Goal: Transaction & Acquisition: Purchase product/service

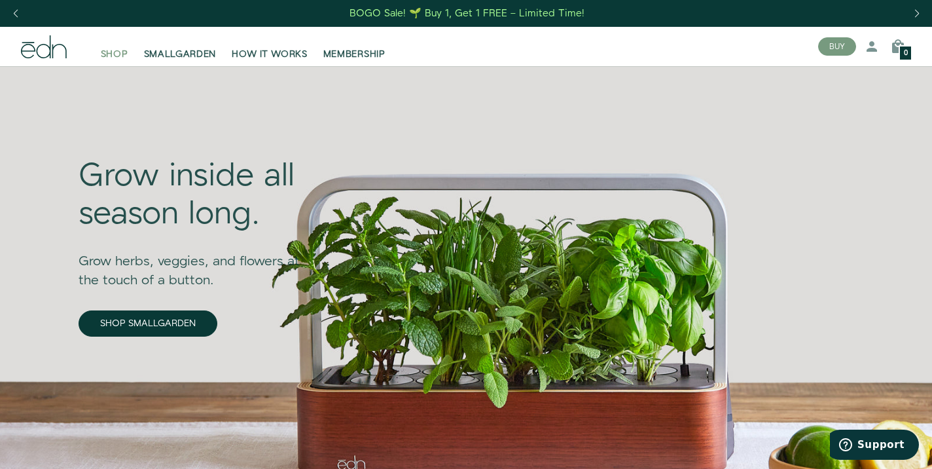
click at [113, 53] on span "SHOP" at bounding box center [114, 54] width 27 height 13
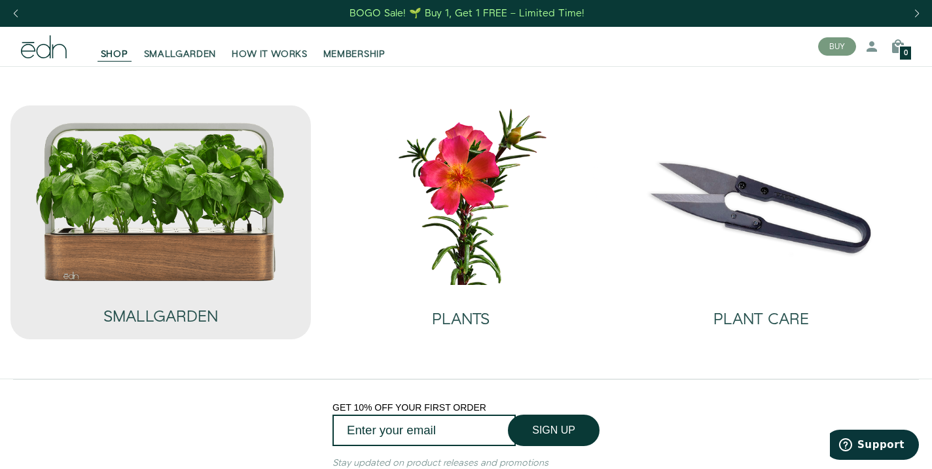
click at [204, 223] on img at bounding box center [160, 201] width 251 height 161
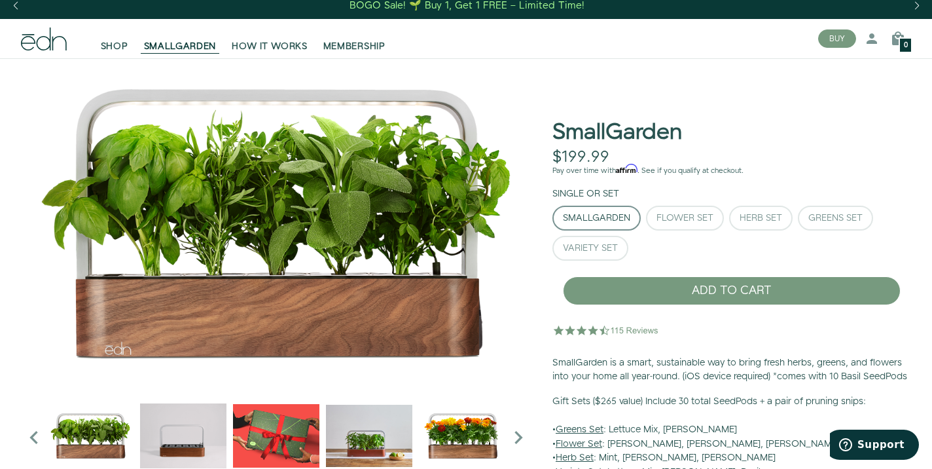
scroll to position [2, 0]
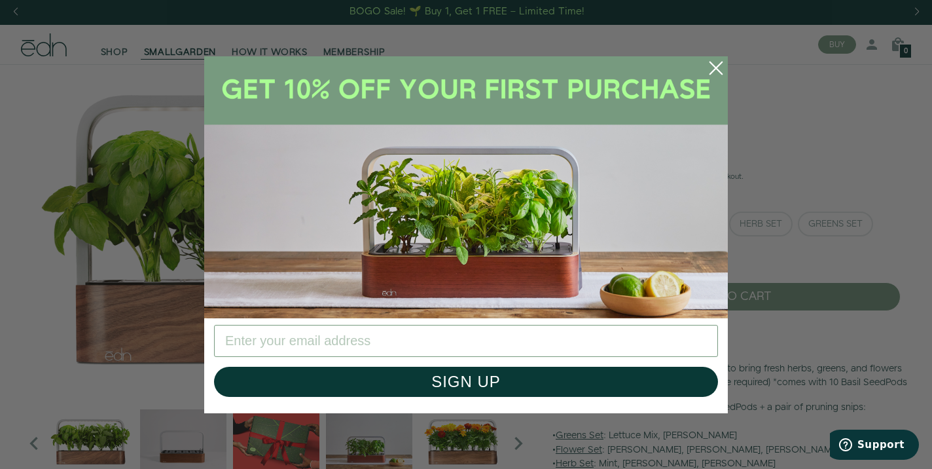
click at [709, 64] on circle "Close dialog" at bounding box center [716, 68] width 29 height 29
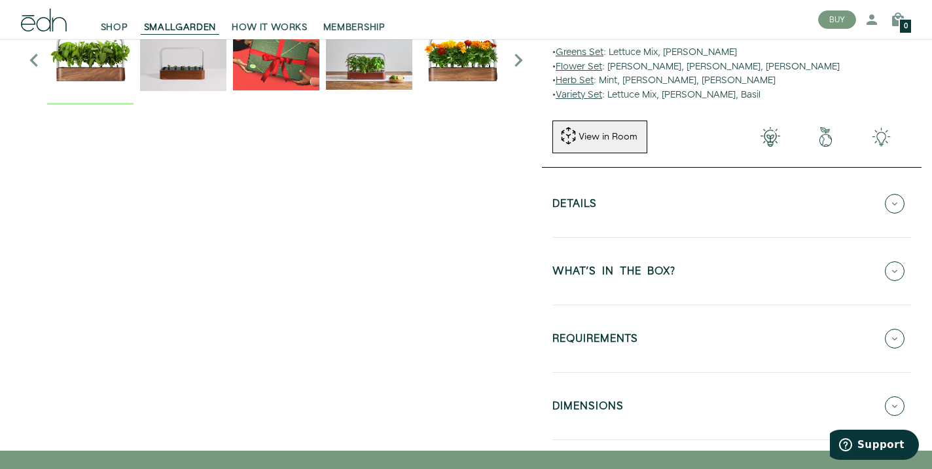
scroll to position [398, 0]
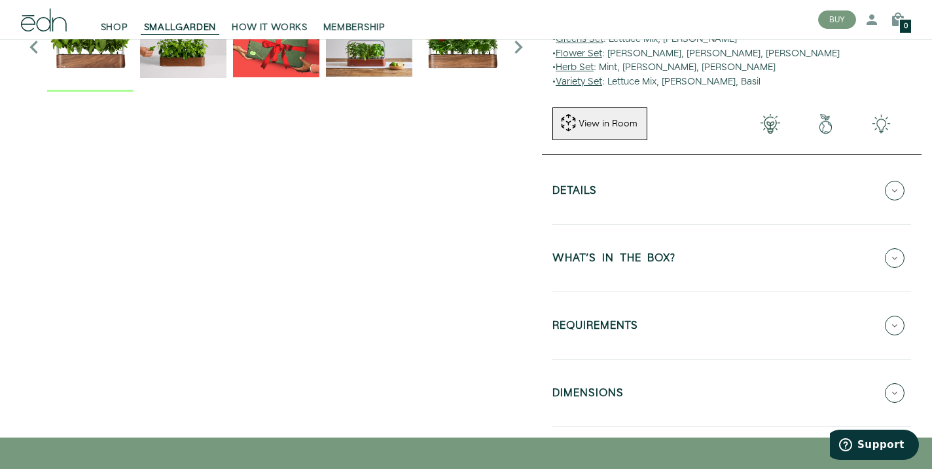
click at [904, 200] on button "Details" at bounding box center [732, 191] width 359 height 46
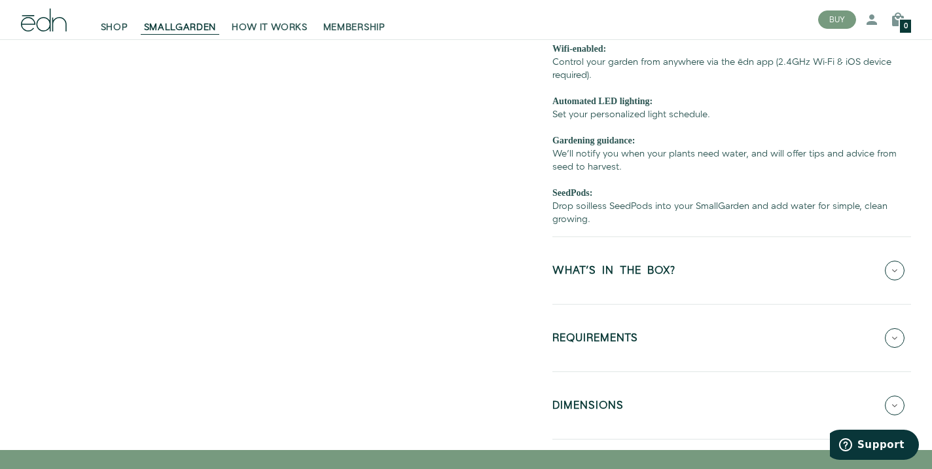
scroll to position [811, 0]
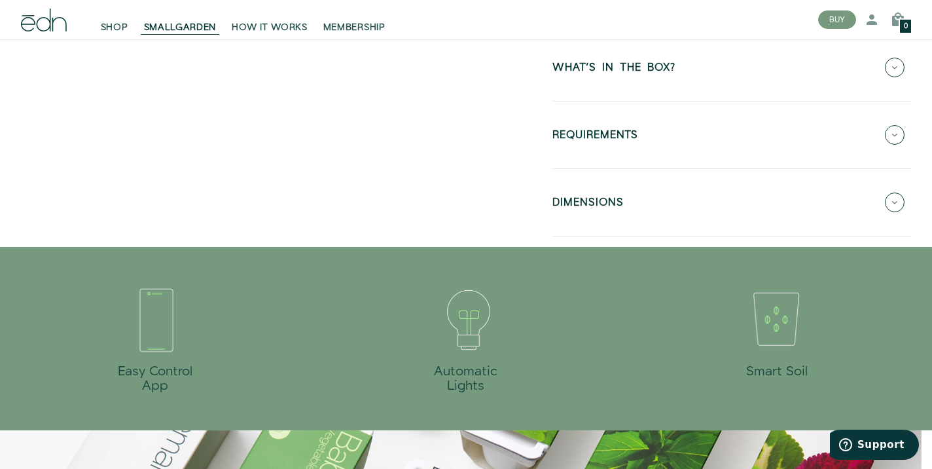
click at [880, 212] on button "DIMENSIONS" at bounding box center [732, 202] width 359 height 46
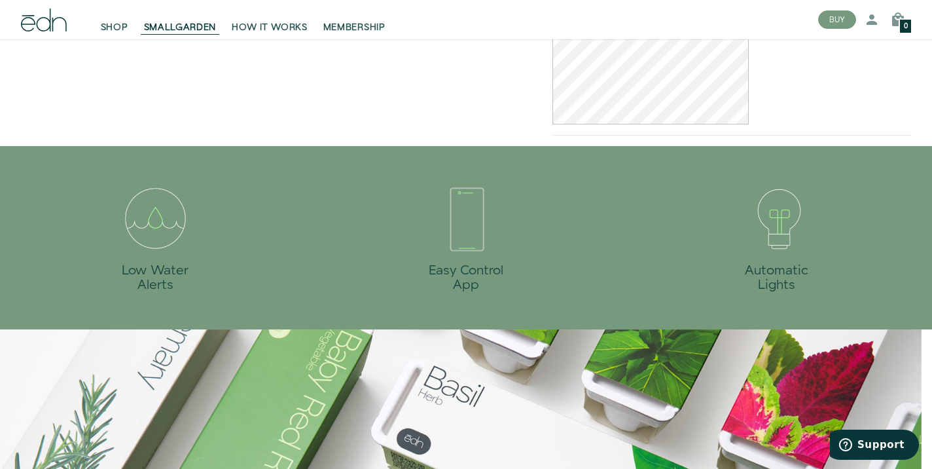
scroll to position [536, 0]
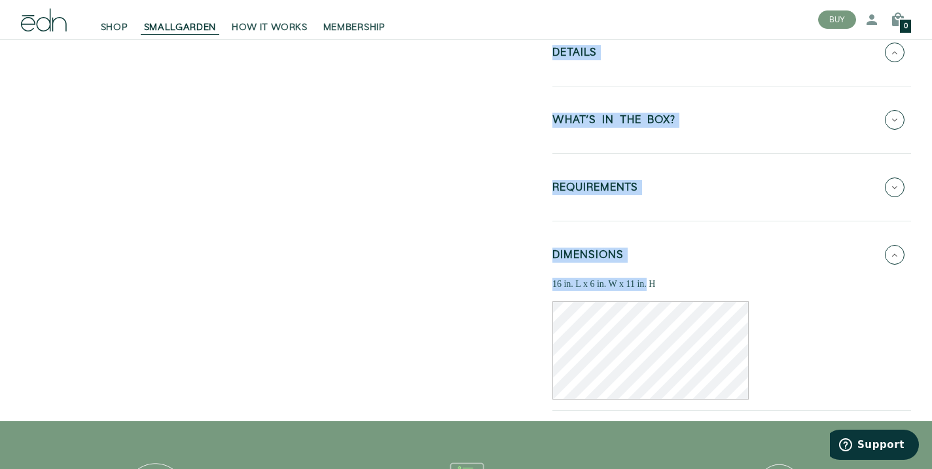
drag, startPoint x: 538, startPoint y: 300, endPoint x: 646, endPoint y: 294, distance: 108.2
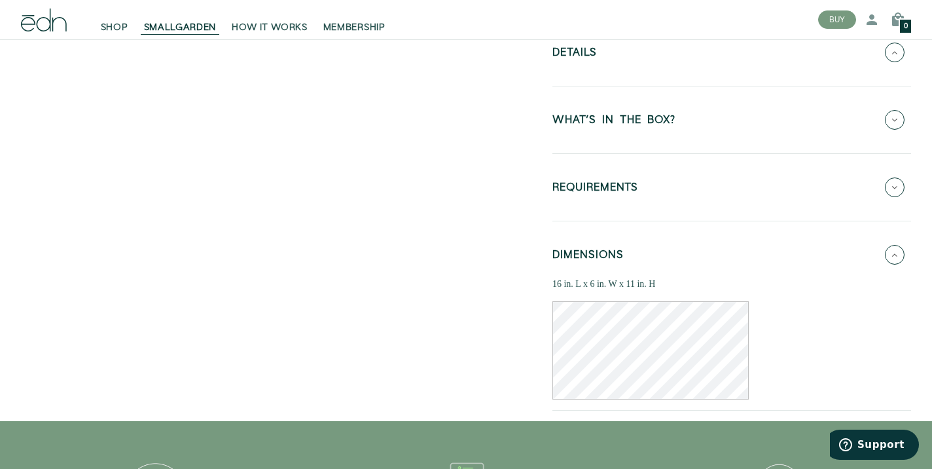
click at [656, 291] on div "16 in. L x 6 in. W x 11 in. H" at bounding box center [732, 284] width 359 height 13
drag, startPoint x: 659, startPoint y: 295, endPoint x: 553, endPoint y: 300, distance: 106.8
click at [553, 291] on div "16 in. L x 6 in. W x 11 in. H" at bounding box center [732, 284] width 359 height 13
copy div "16 in. L x 6 in. W x 11 in. H"
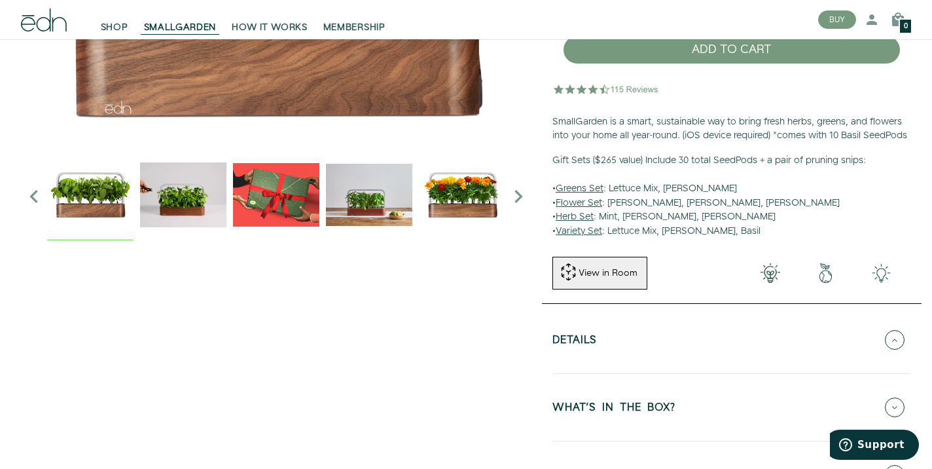
scroll to position [0, 0]
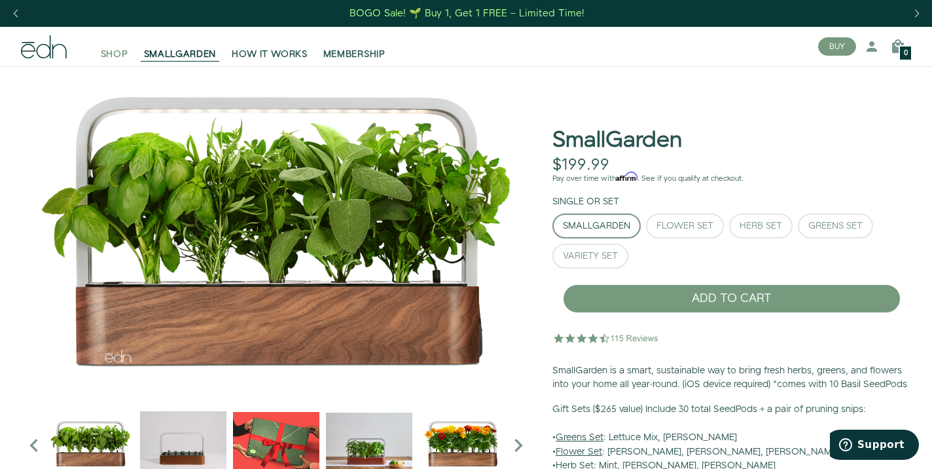
click at [124, 54] on span "SHOP" at bounding box center [114, 54] width 27 height 13
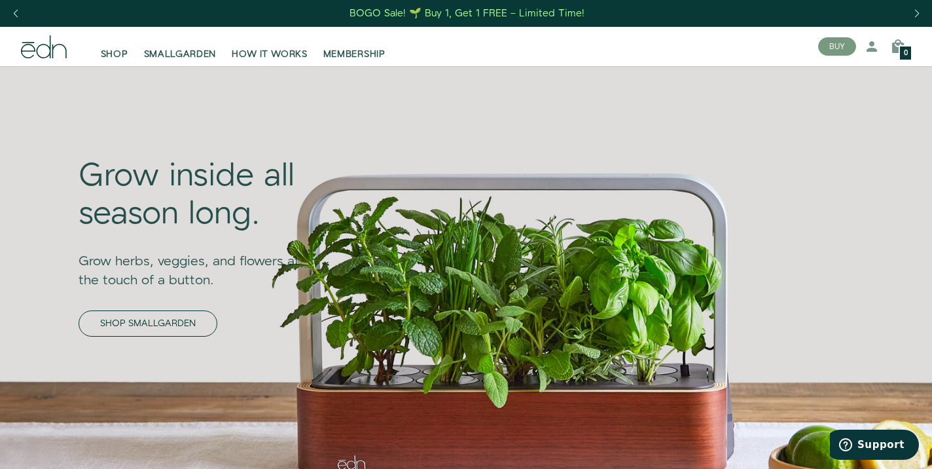
click at [178, 316] on link "SHOP SMALLGARDEN" at bounding box center [148, 323] width 139 height 26
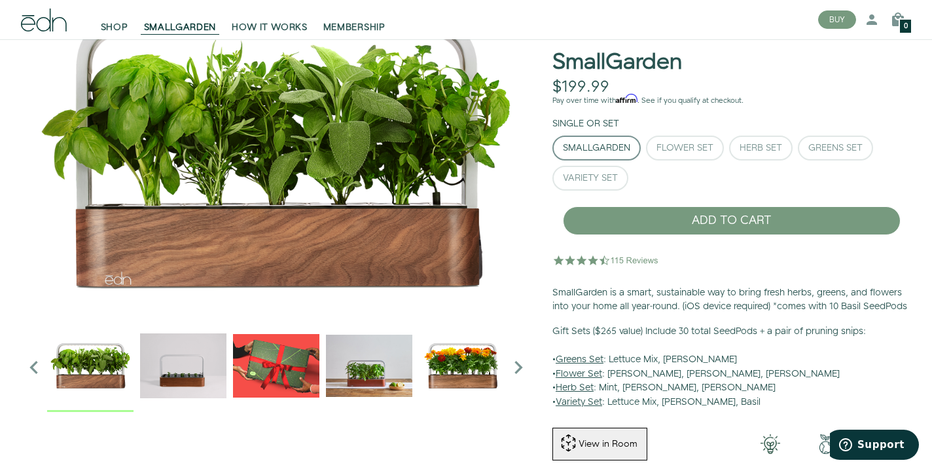
scroll to position [79, 0]
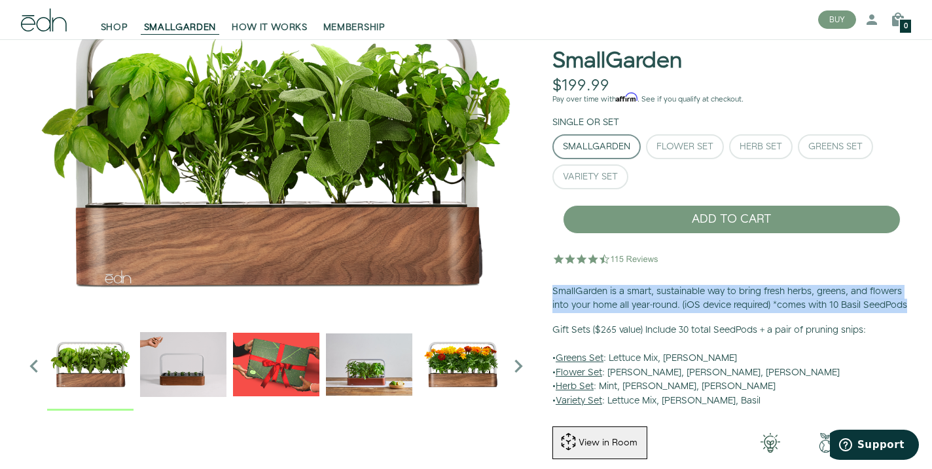
drag, startPoint x: 550, startPoint y: 287, endPoint x: 702, endPoint y: 318, distance: 154.9
click at [702, 318] on div "SmallGarden $199.99 Unavailable Pay over time with Affirm . See if you qualify …" at bounding box center [732, 208] width 380 height 422
copy p "SmallGarden is a smart, sustainable way to bring fresh herbs, greens, and flowe…"
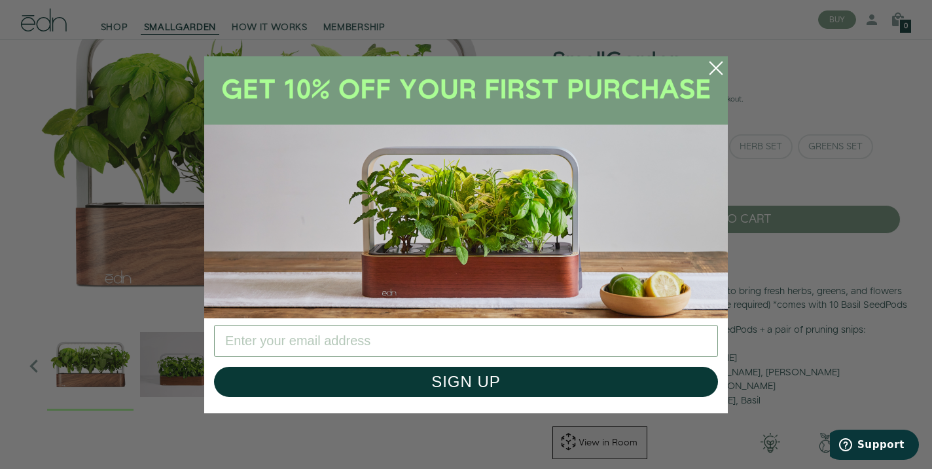
click at [715, 67] on icon "Close dialog" at bounding box center [716, 68] width 12 height 12
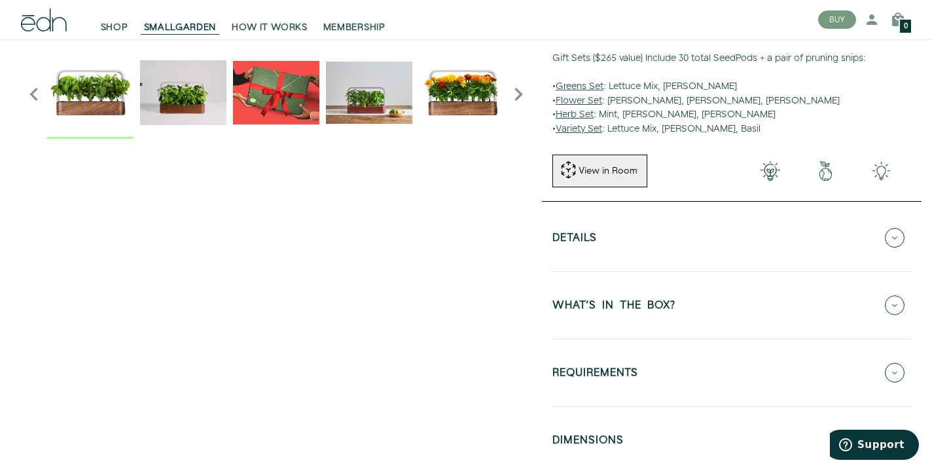
scroll to position [352, 0]
click at [886, 247] on icon at bounding box center [895, 237] width 20 height 20
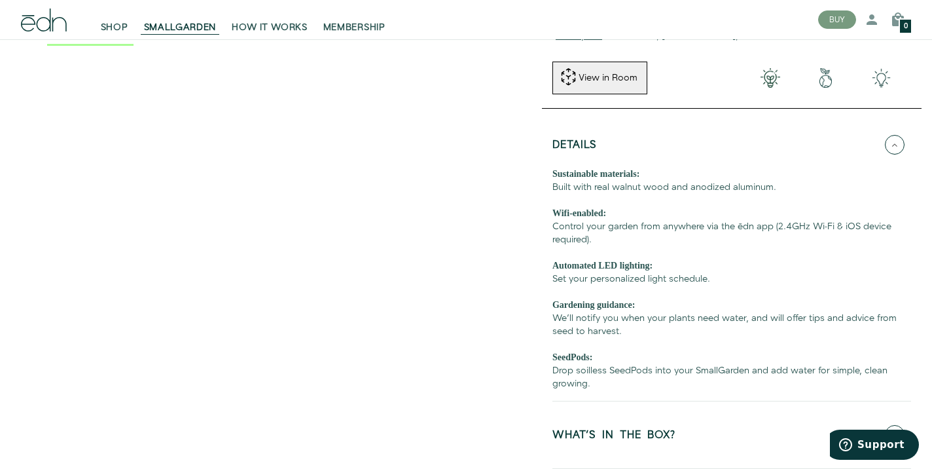
scroll to position [446, 0]
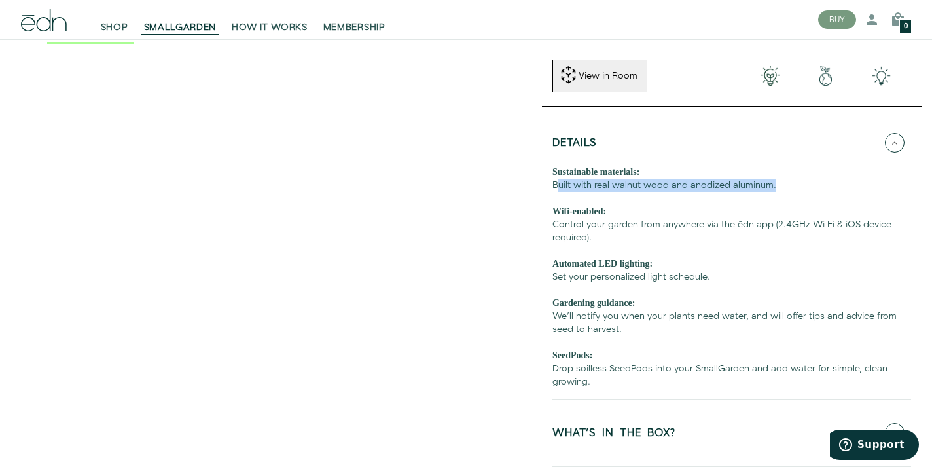
drag, startPoint x: 544, startPoint y: 200, endPoint x: 774, endPoint y: 194, distance: 229.9
click at [774, 194] on div "Details Sustainable materials: Built with real walnut wood and anodized aluminu…" at bounding box center [732, 359] width 380 height 505
copy div "Built with real walnut wood and anodized aluminum"
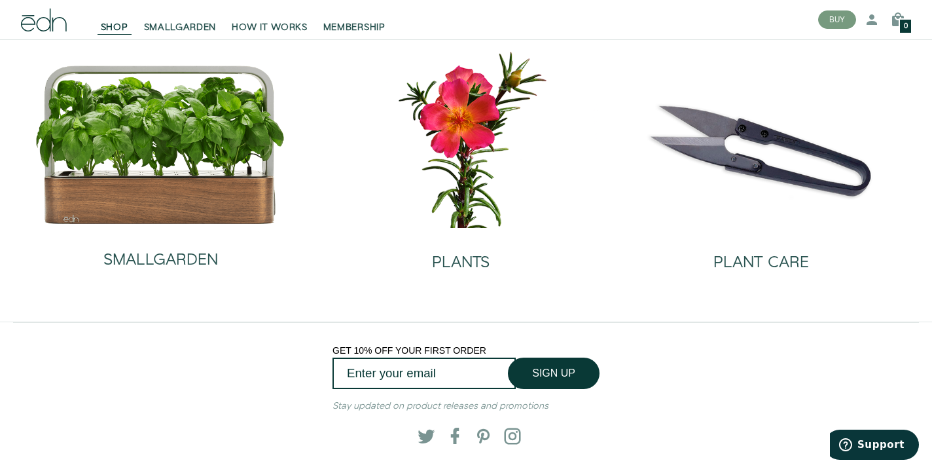
scroll to position [57, 0]
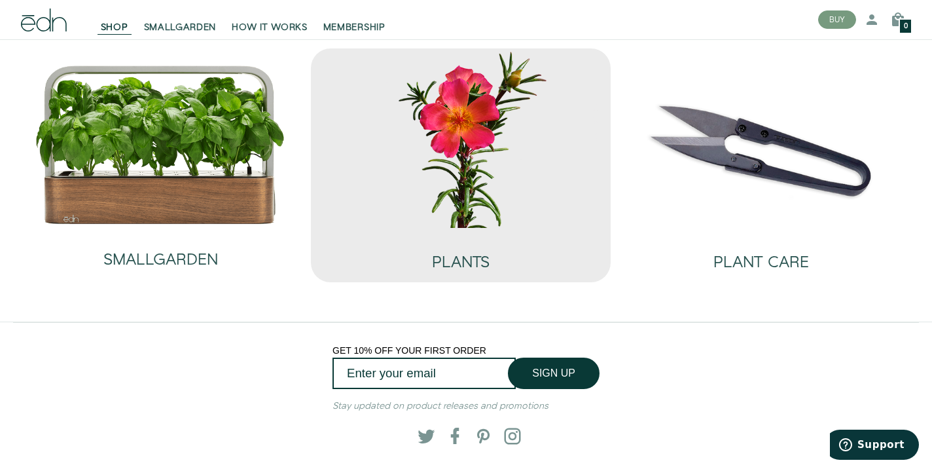
click at [477, 224] on img at bounding box center [461, 137] width 280 height 179
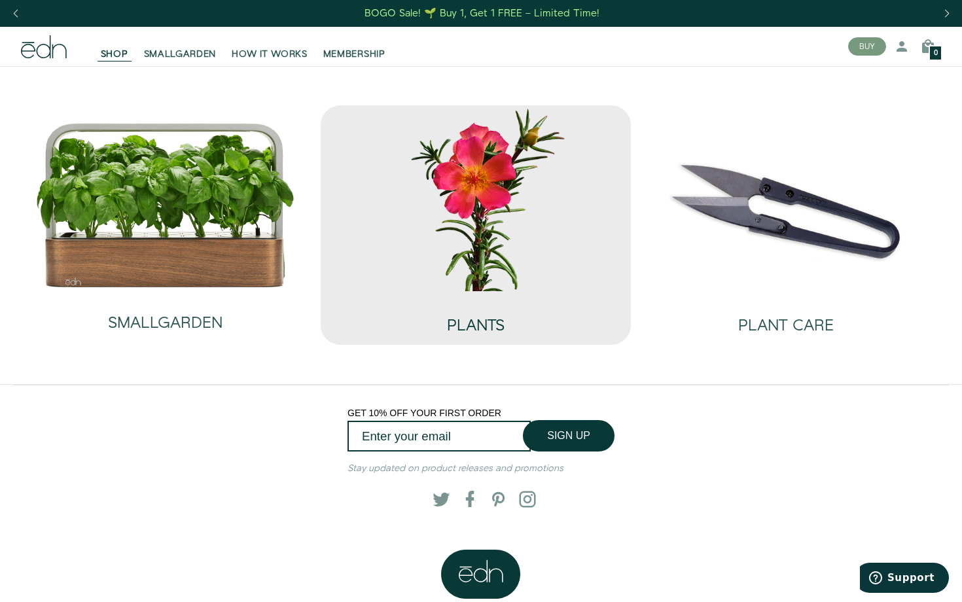
click at [456, 299] on div "PLANTS" at bounding box center [476, 312] width 58 height 43
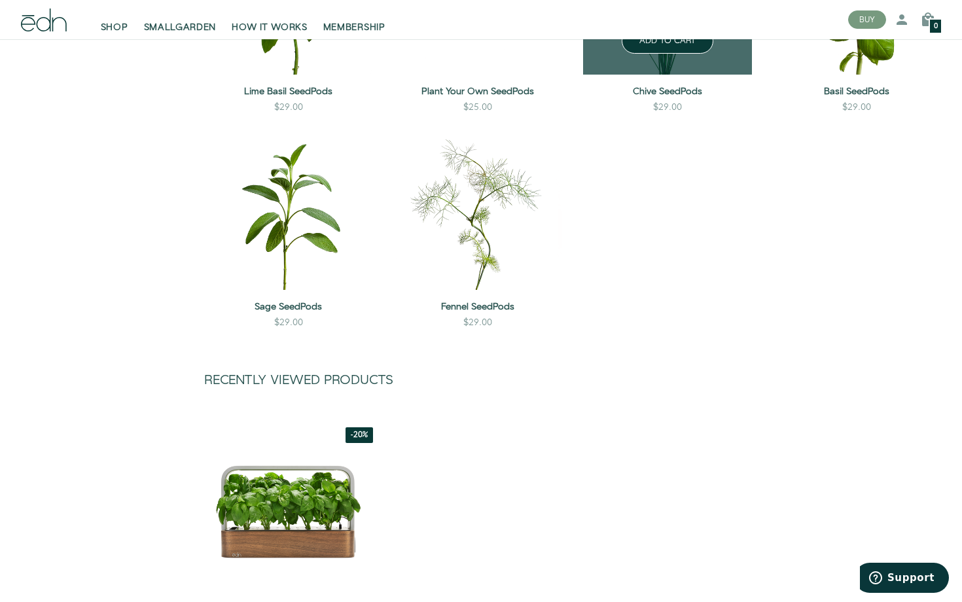
scroll to position [985, 0]
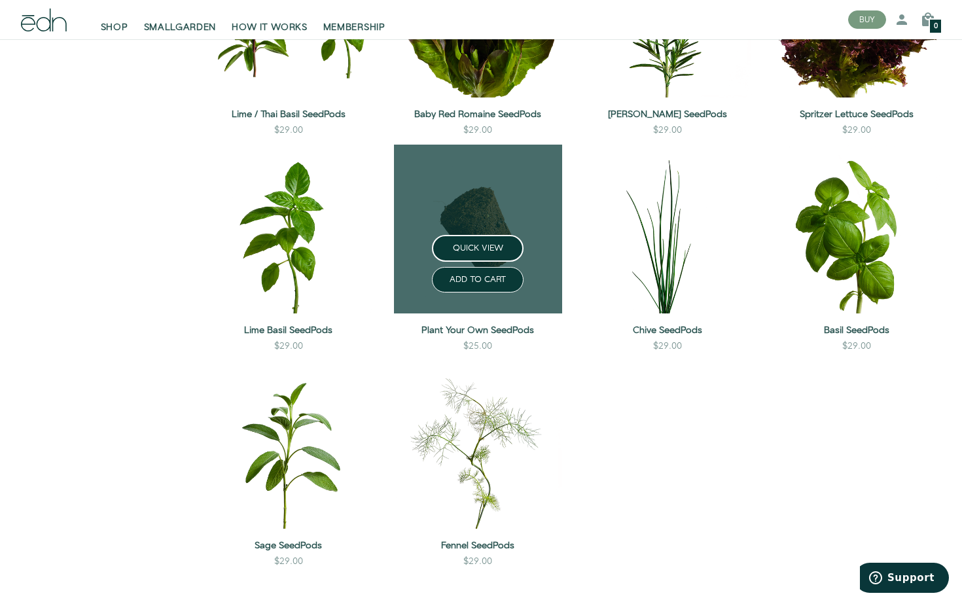
click at [520, 303] on div "QUICK VIEW ADD TO CART" at bounding box center [478, 274] width 169 height 79
click at [524, 321] on div "Plant Your Own SeedPods $25.00 ADD TO CART" at bounding box center [478, 337] width 169 height 47
click at [524, 335] on link "Plant Your Own SeedPods" at bounding box center [478, 330] width 169 height 13
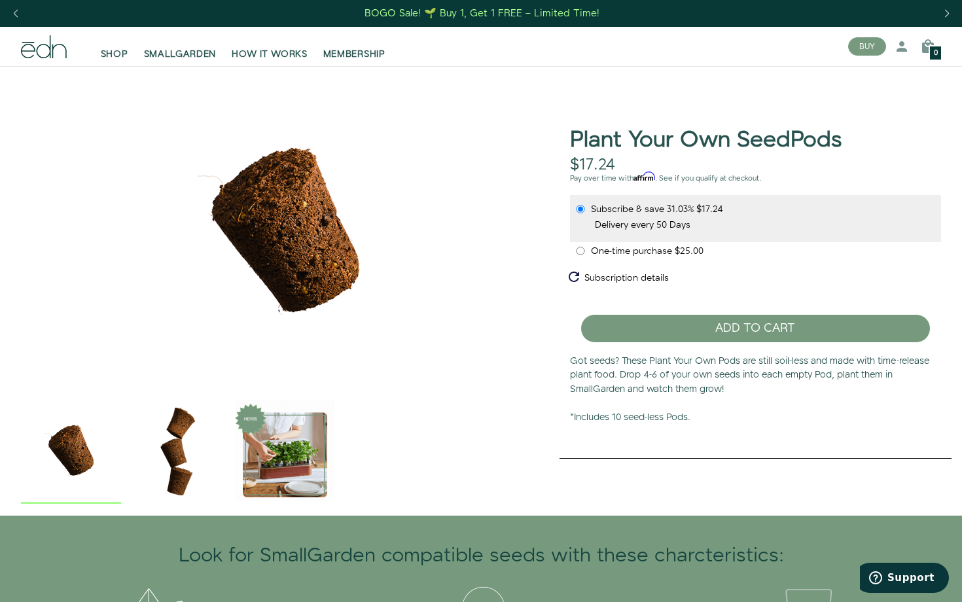
click at [198, 423] on img "2 / 3" at bounding box center [178, 450] width 100 height 100
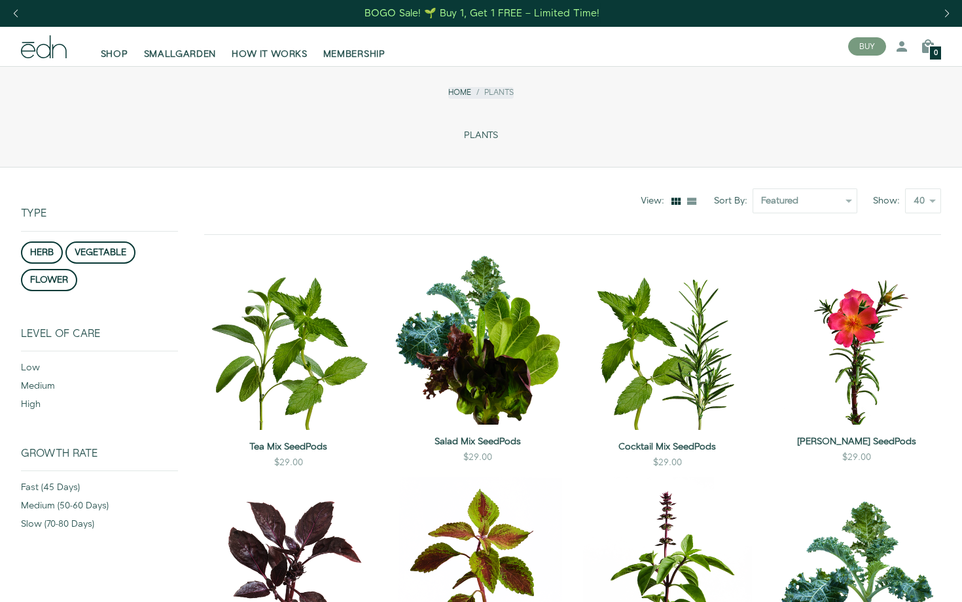
click at [413, 13] on div "BOGO Sale! 🌱 Buy 1, Get 1 FREE – Limited Time!" at bounding box center [482, 14] width 235 height 14
